Goal: Task Accomplishment & Management: Use online tool/utility

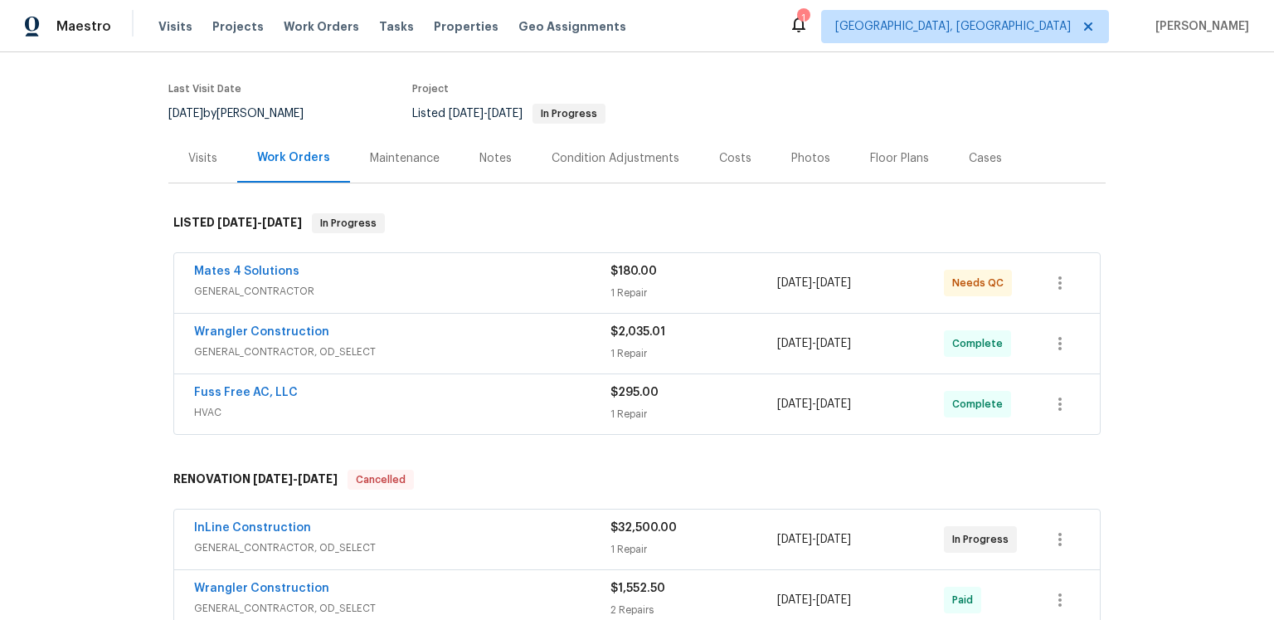
scroll to position [205, 0]
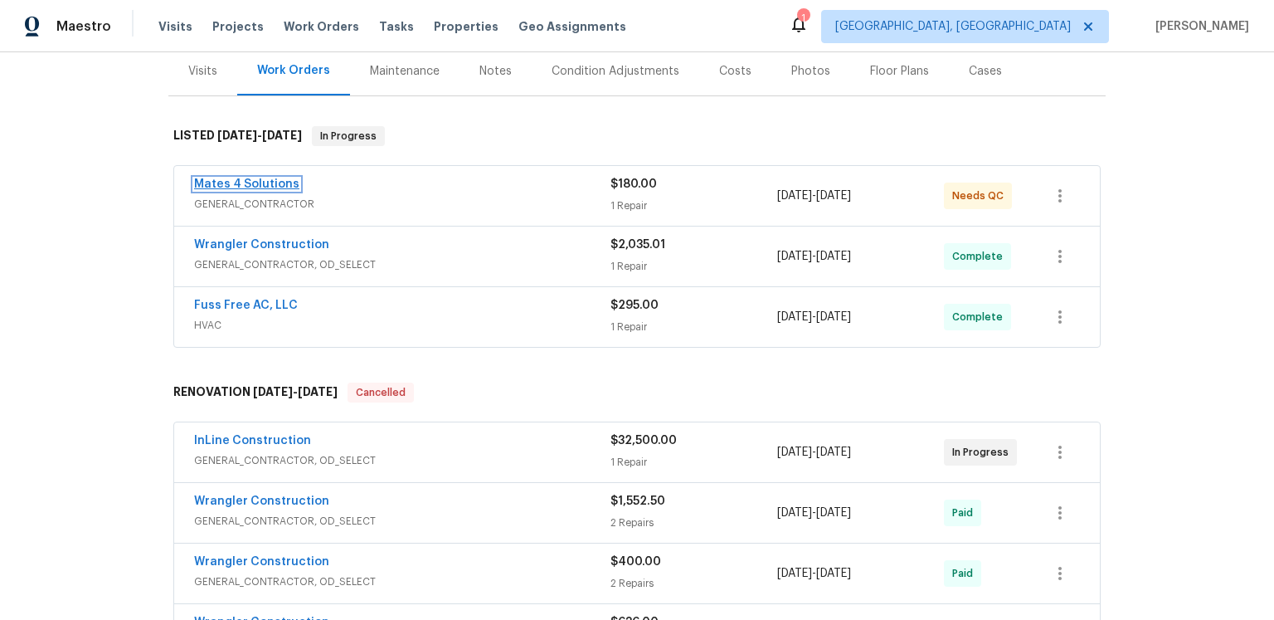
click at [300, 190] on link "Mates 4 Solutions" at bounding box center [246, 184] width 105 height 12
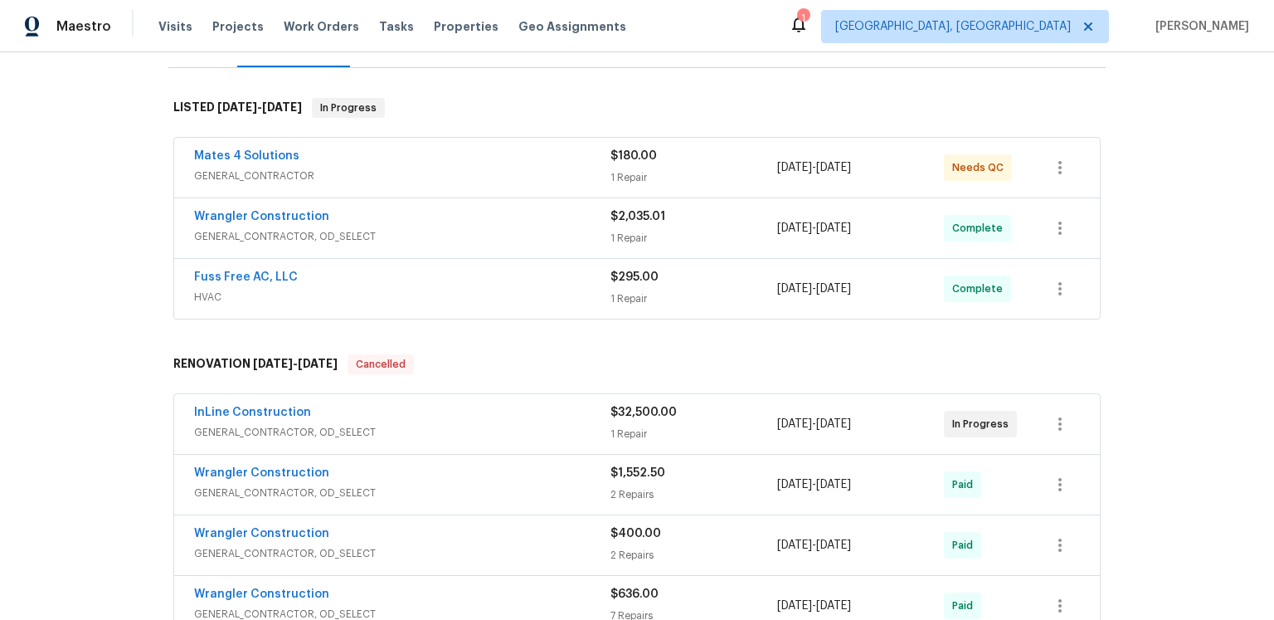
scroll to position [267, 0]
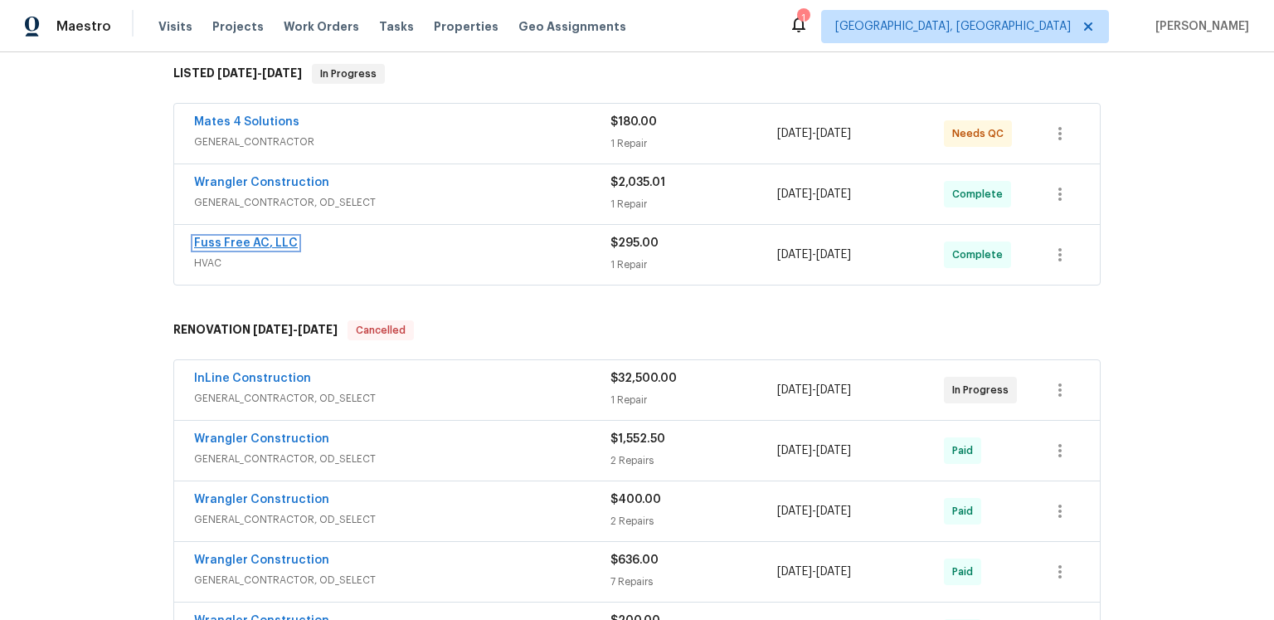
click at [298, 249] on link "Fuss Free AC, LLC" at bounding box center [246, 243] width 104 height 12
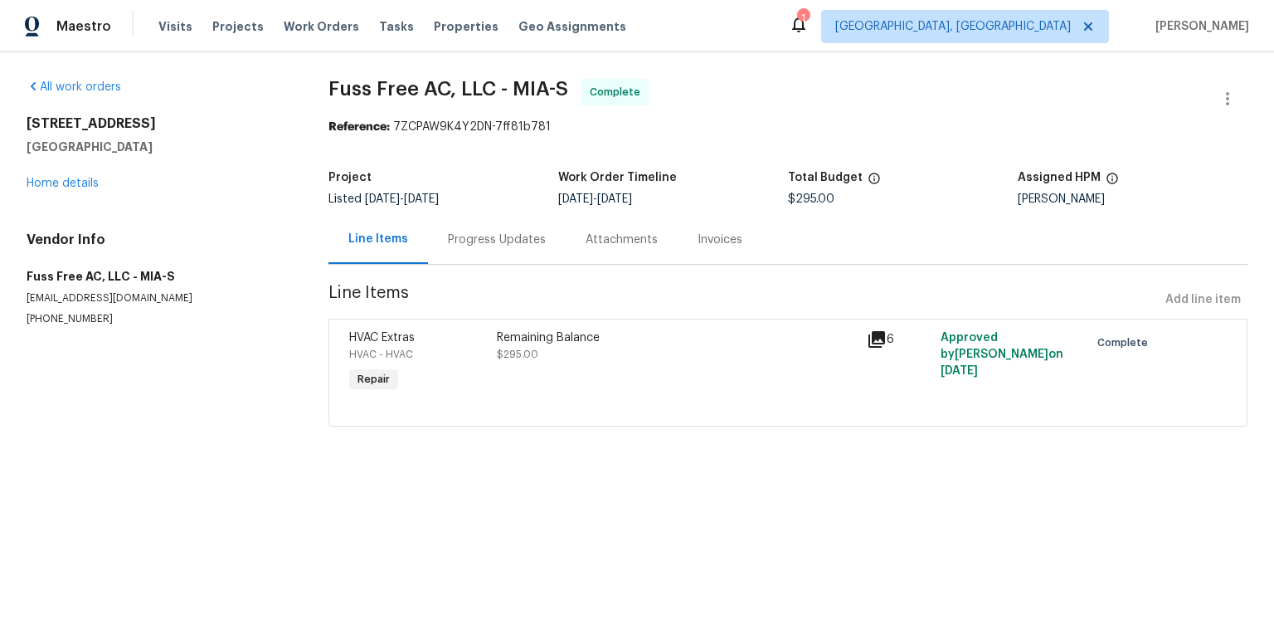
click at [528, 248] on div "Progress Updates" at bounding box center [497, 239] width 98 height 17
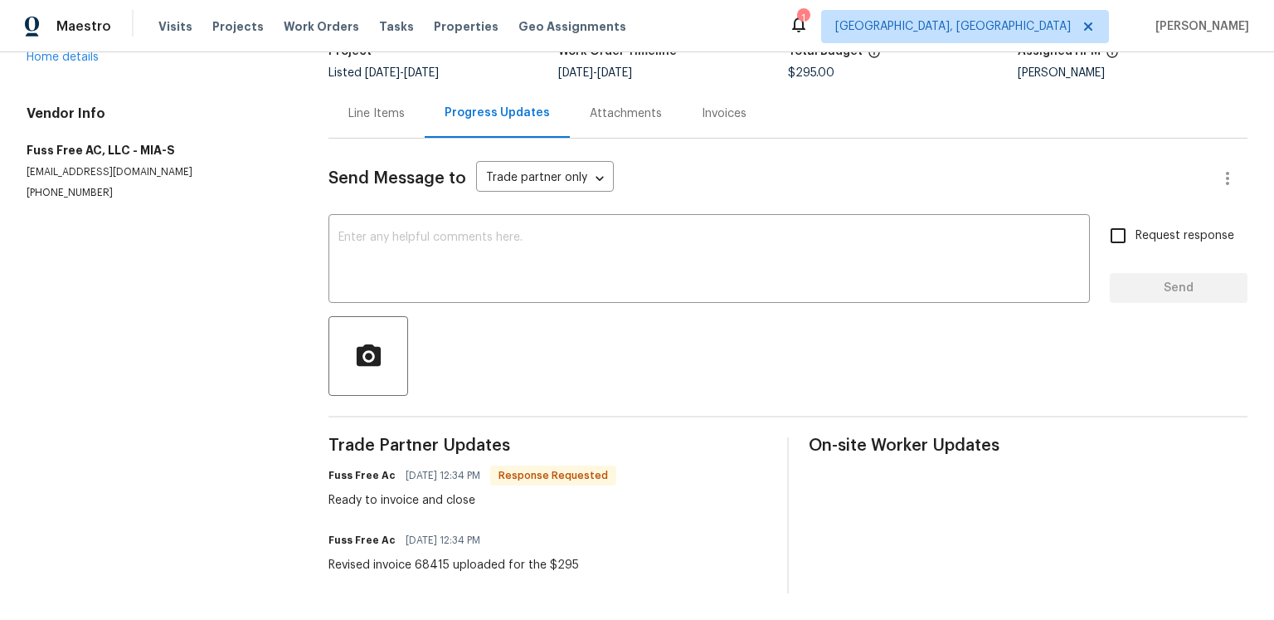
scroll to position [37, 0]
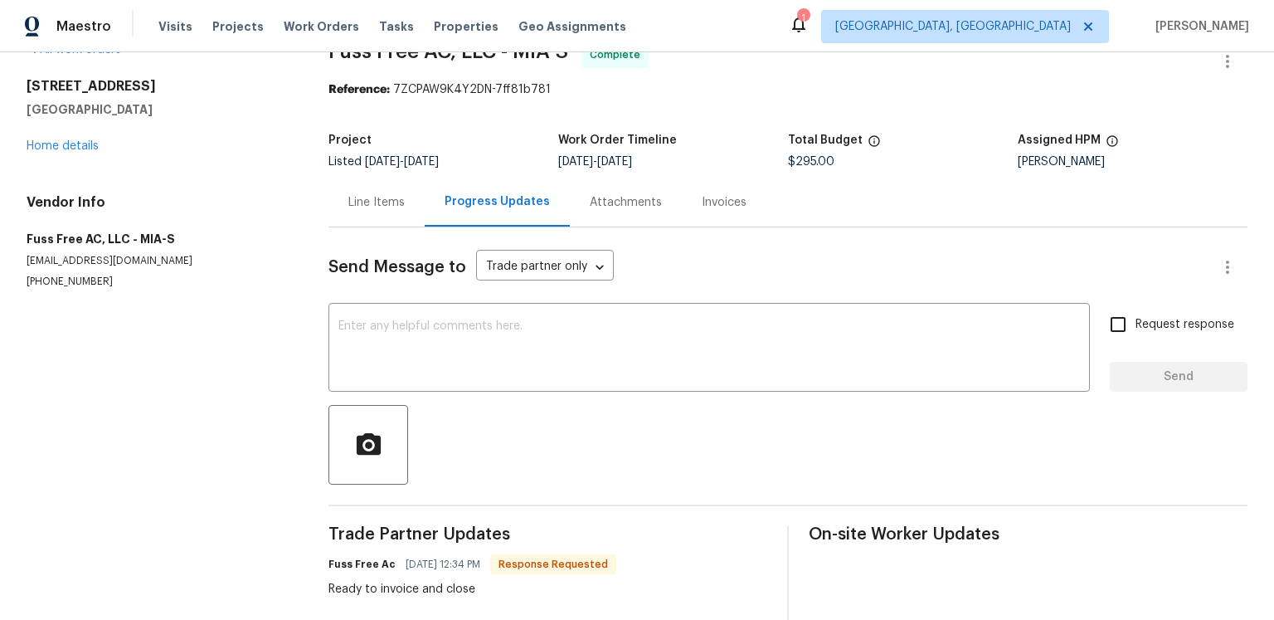
click at [405, 211] on div "Line Items" at bounding box center [376, 202] width 56 height 17
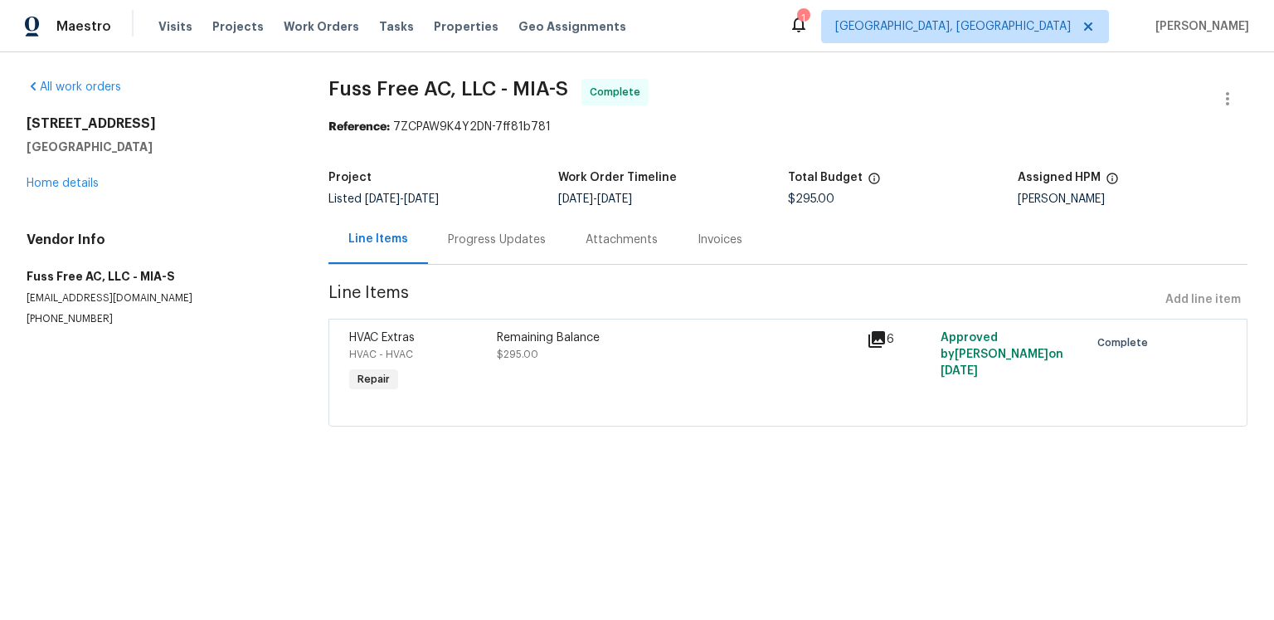
click at [863, 379] on div "6" at bounding box center [899, 362] width 74 height 76
click at [879, 348] on icon at bounding box center [877, 339] width 17 height 17
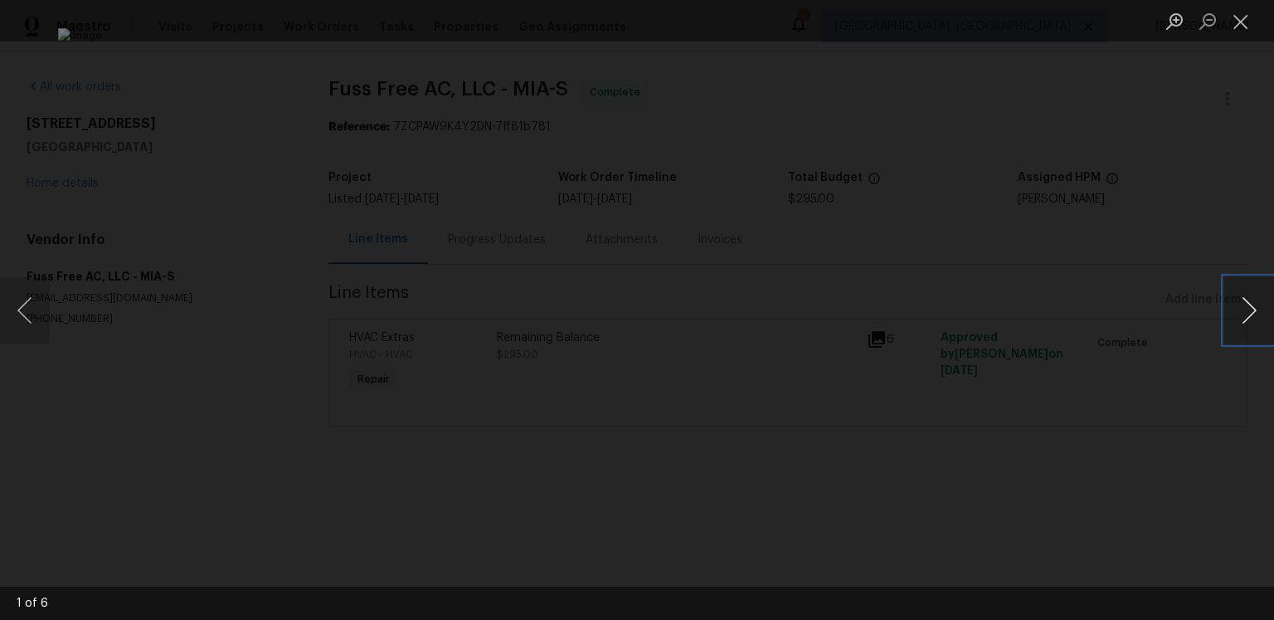
click at [1257, 302] on button "Next image" at bounding box center [1250, 310] width 50 height 66
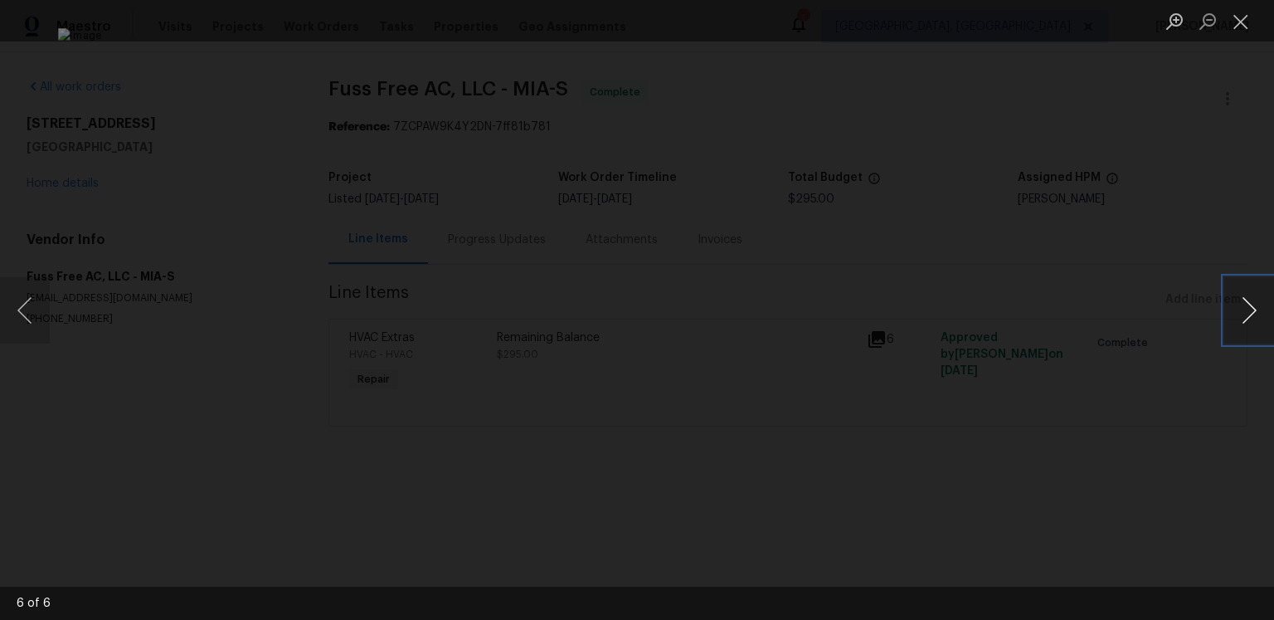
click at [1257, 302] on button "Next image" at bounding box center [1250, 310] width 50 height 66
click at [1246, 32] on button "Close lightbox" at bounding box center [1241, 21] width 33 height 29
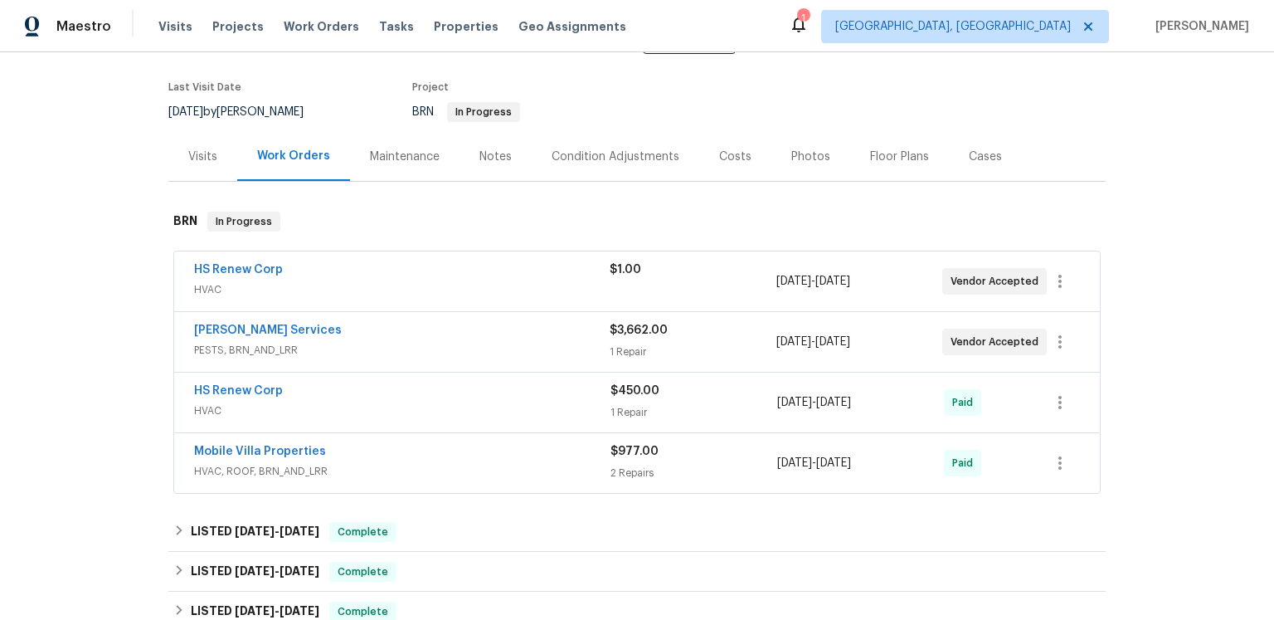
scroll to position [175, 0]
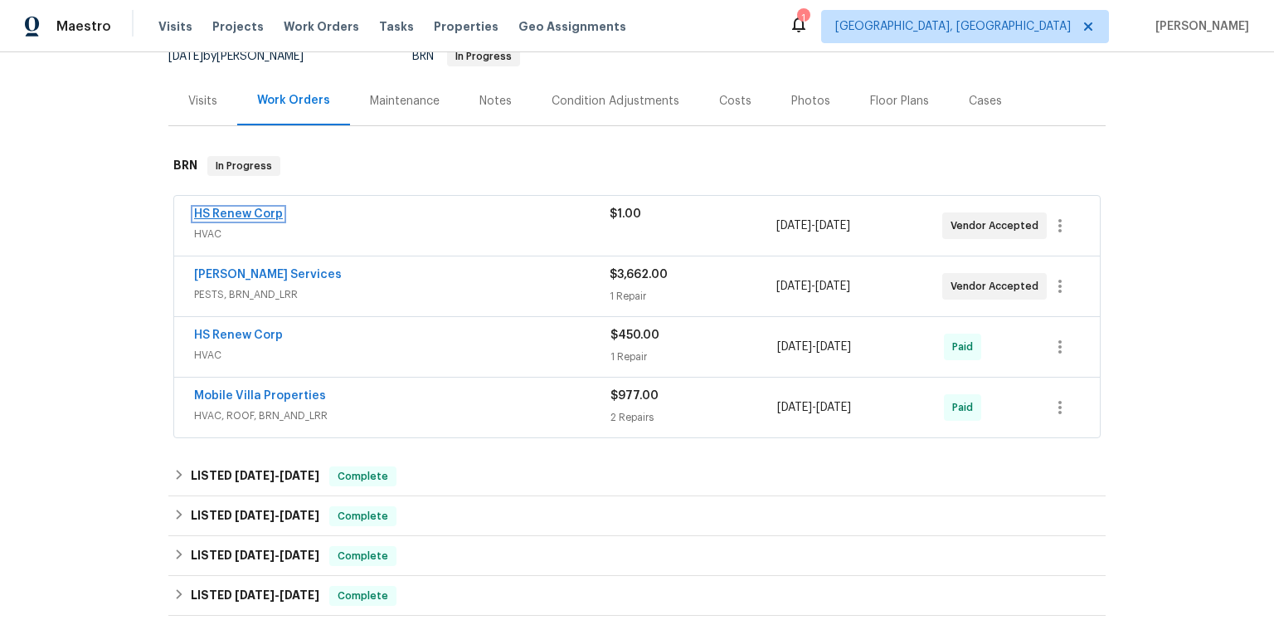
click at [283, 220] on link "HS Renew Corp" at bounding box center [238, 214] width 89 height 12
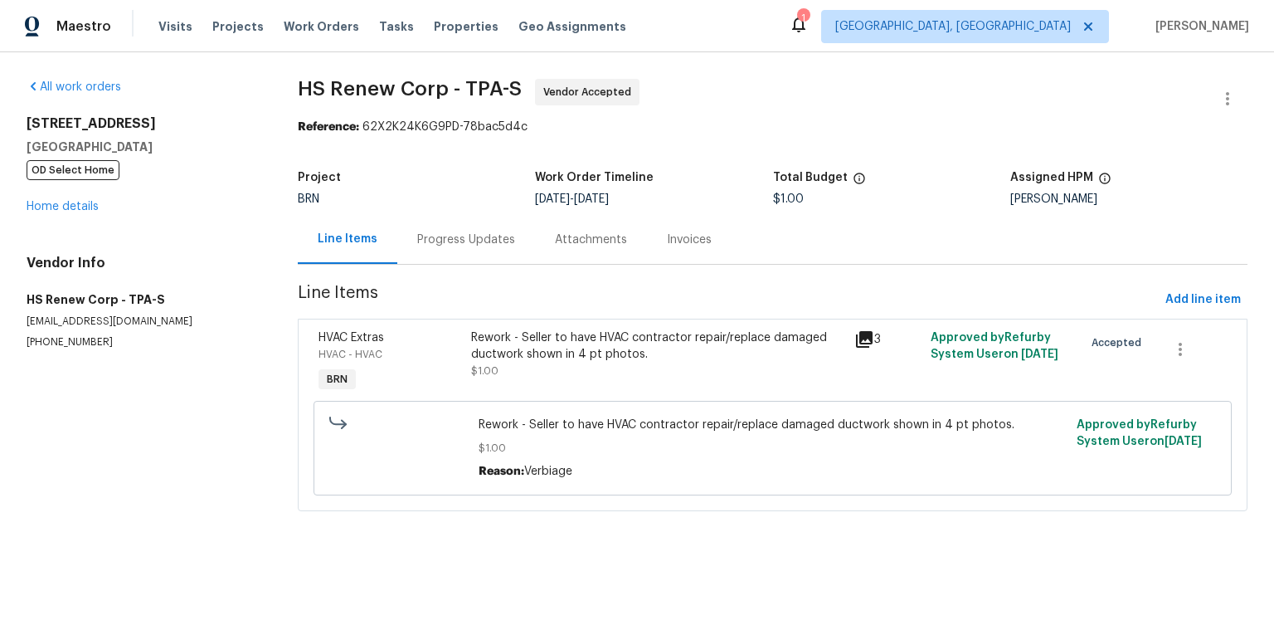
click at [501, 248] on div "Progress Updates" at bounding box center [466, 239] width 98 height 17
